Goal: Check status: Check status

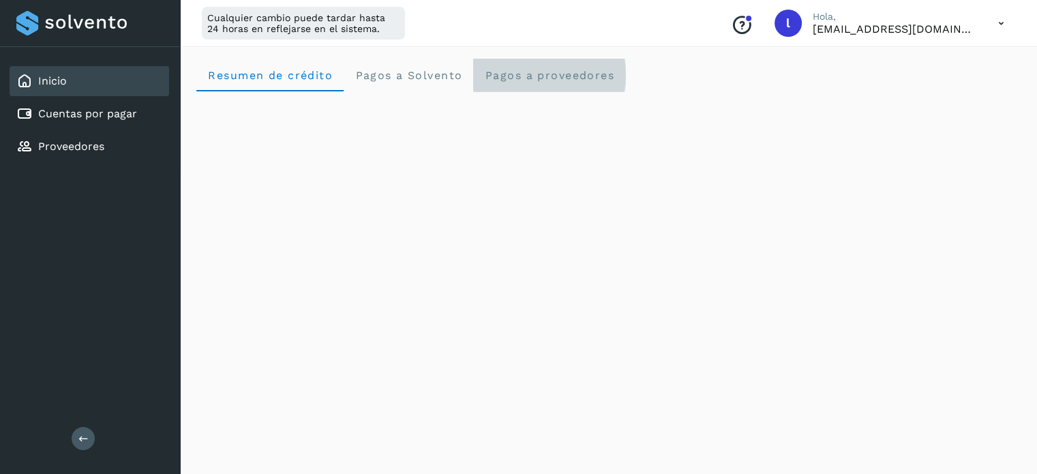
click at [562, 81] on span "Pagos a proveedores" at bounding box center [549, 75] width 130 height 13
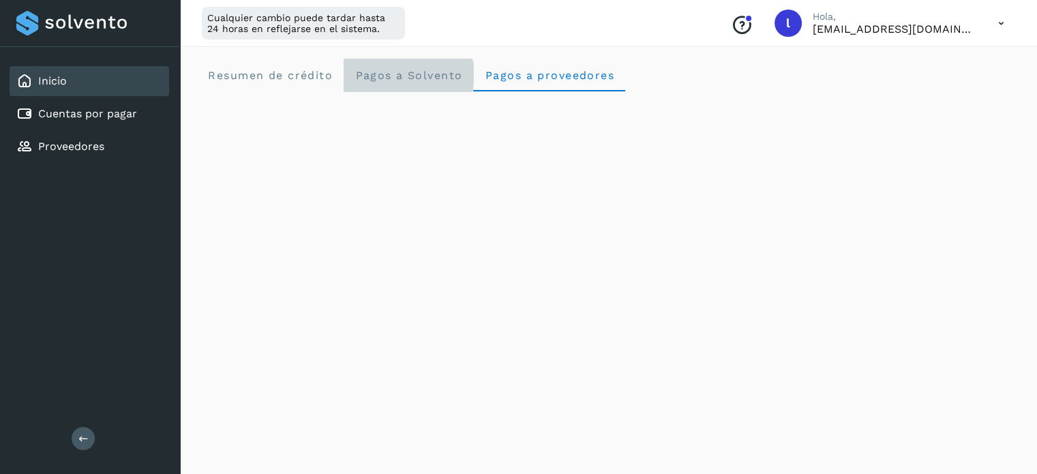
click at [382, 89] on Solvento "Pagos a Solvento" at bounding box center [409, 75] width 130 height 33
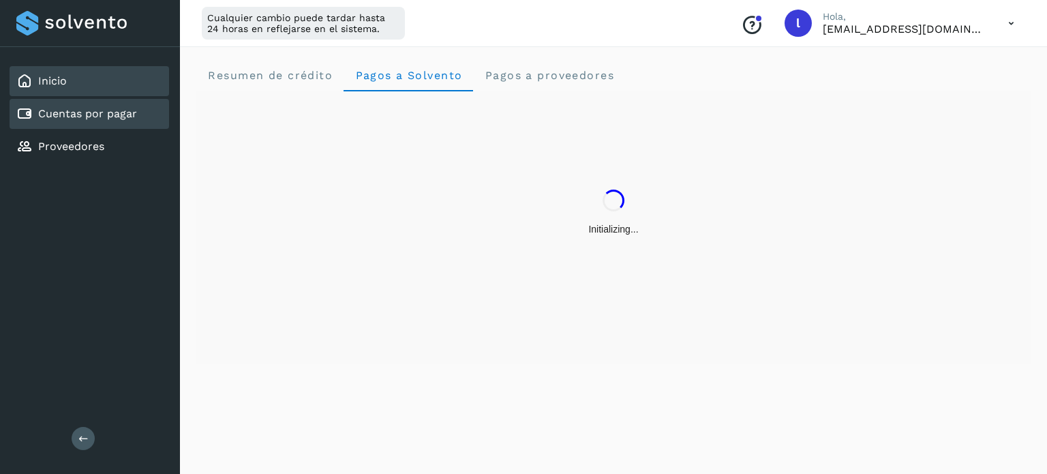
click at [106, 117] on link "Cuentas por pagar" at bounding box center [87, 113] width 99 height 13
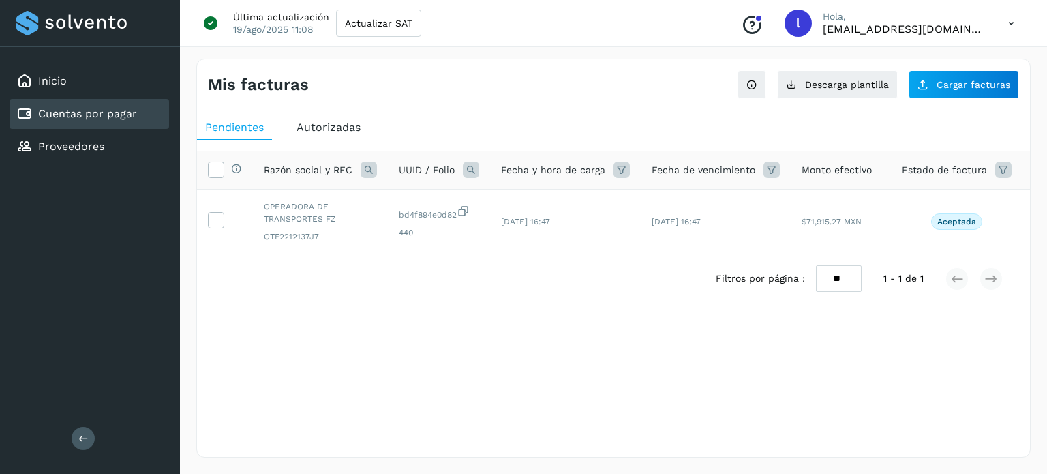
click at [326, 121] on span "Autorizadas" at bounding box center [329, 127] width 64 height 13
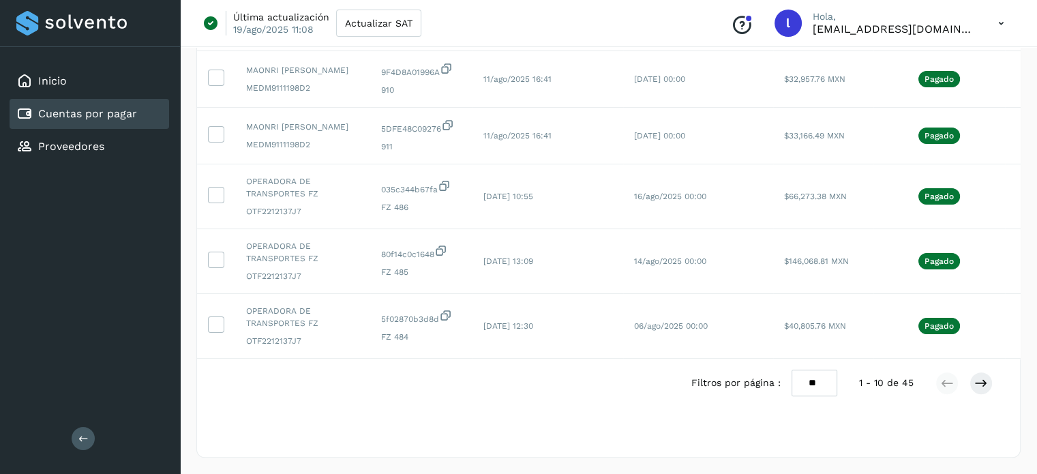
scroll to position [477, 0]
click at [351, 239] on td "OPERADORA DE TRANSPORTES FZ OTF2212137J7" at bounding box center [302, 261] width 135 height 65
click at [351, 240] on span "OPERADORA DE TRANSPORTES FZ" at bounding box center [302, 252] width 113 height 25
